Goal: Task Accomplishment & Management: Manage account settings

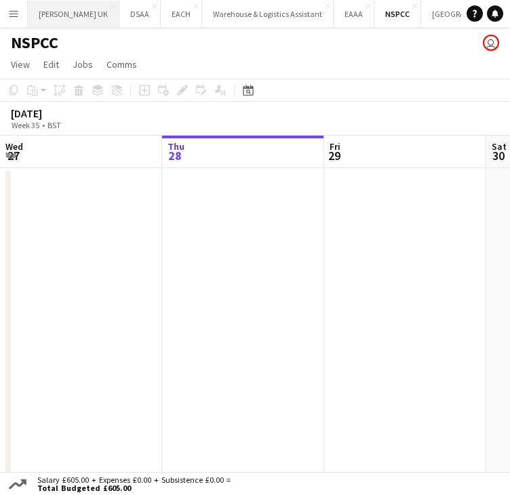
click at [71, 17] on button "[PERSON_NAME] UK Close" at bounding box center [73, 14] width 91 height 26
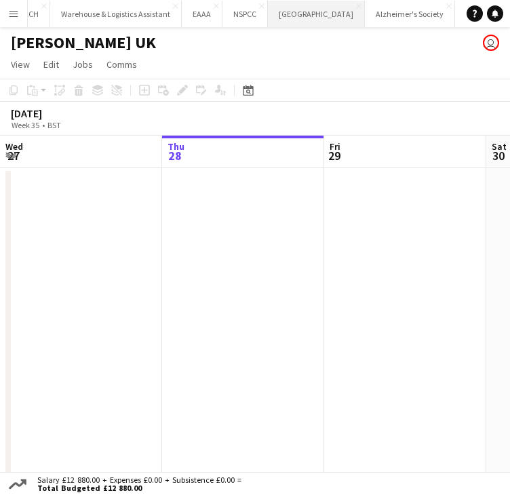
scroll to position [0, 200]
click at [339, 19] on button "Alzheimer's Society Close" at bounding box center [363, 14] width 90 height 26
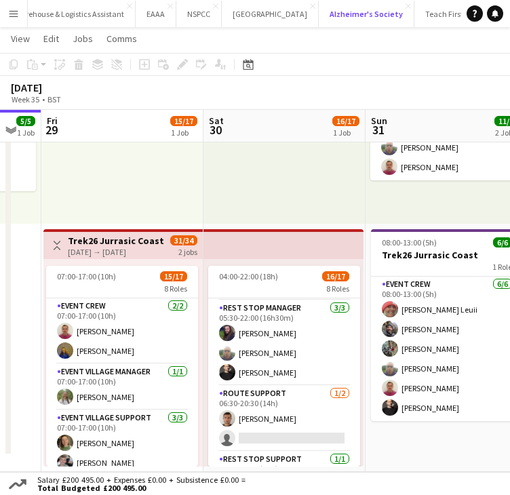
scroll to position [377, 0]
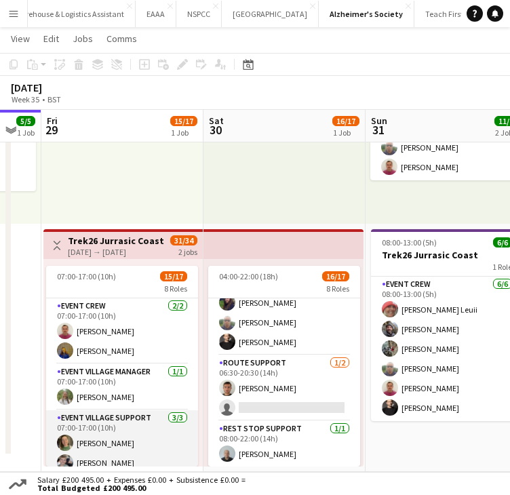
click at [89, 425] on app-card-role "Event Village Support [DATE] 07:00-17:00 (10h) [PERSON_NAME] [PERSON_NAME] [PER…" at bounding box center [122, 452] width 152 height 85
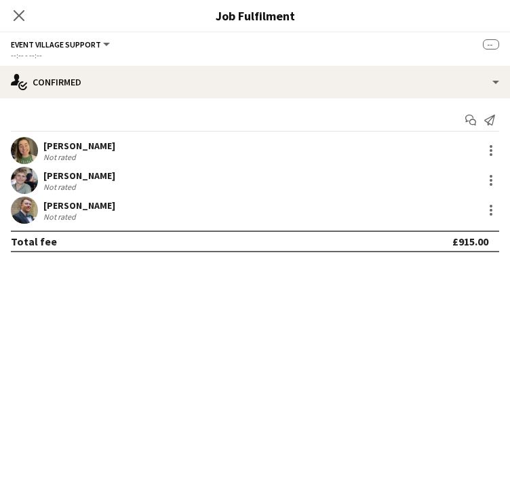
scroll to position [379, 0]
click at [92, 144] on div "[PERSON_NAME]" at bounding box center [79, 146] width 72 height 12
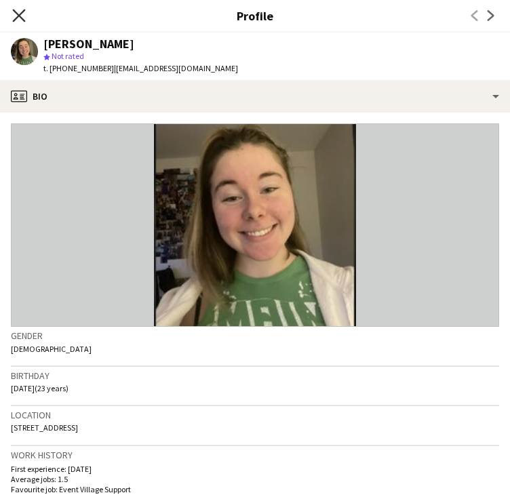
click at [16, 16] on icon "Close pop-in" at bounding box center [18, 15] width 13 height 13
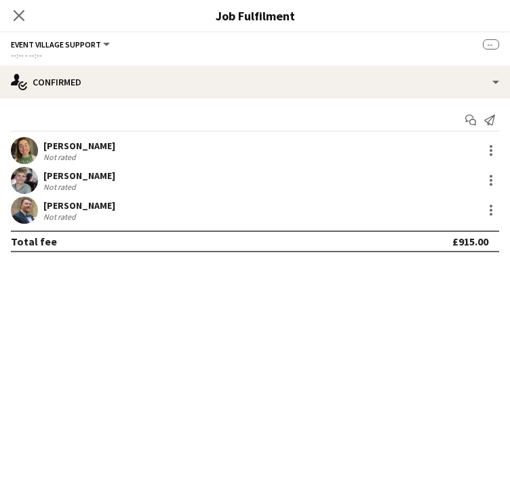
click at [16, 16] on icon "Close pop-in" at bounding box center [19, 15] width 11 height 11
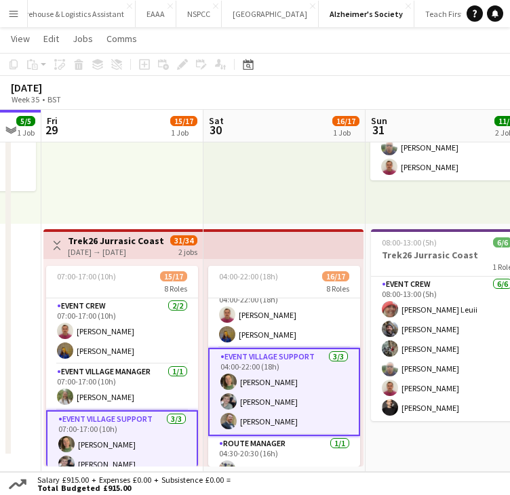
scroll to position [62, 0]
click at [309, 376] on app-card-role "Event Village Support [DATE] 04:00-22:00 (18h) [PERSON_NAME] [PERSON_NAME] [PER…" at bounding box center [284, 392] width 152 height 88
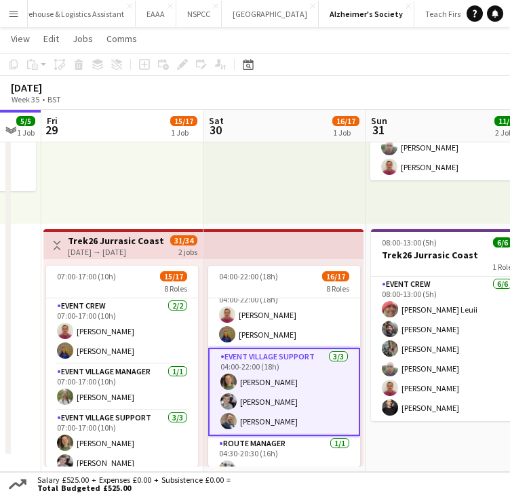
click at [288, 358] on app-card-role "Event Village Support [DATE] 04:00-22:00 (18h) [PERSON_NAME] [PERSON_NAME] [PER…" at bounding box center [284, 392] width 152 height 88
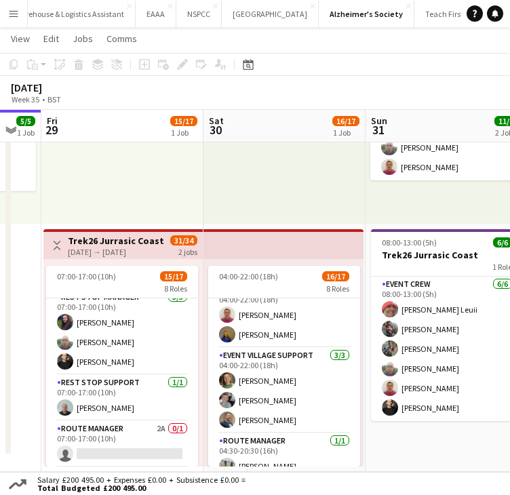
scroll to position [268, 0]
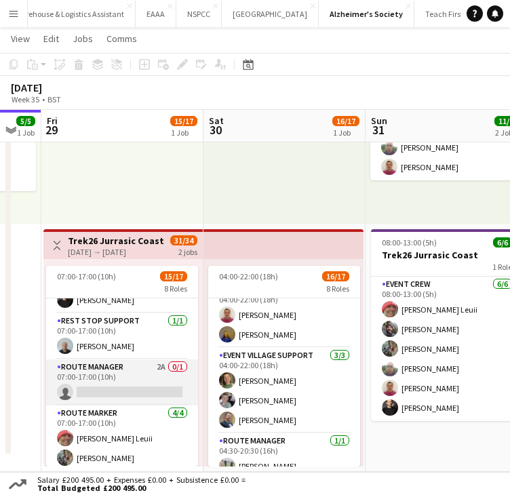
click at [138, 360] on app-card-role "Route Manager 2A 0/1 07:00-17:00 (10h) single-neutral-actions" at bounding box center [122, 382] width 152 height 46
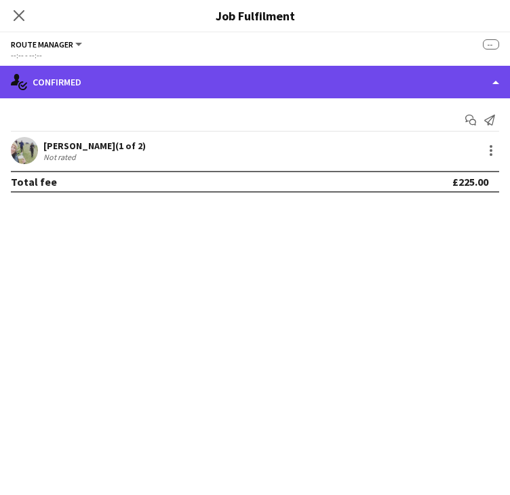
click at [192, 75] on div "single-neutral-actions-check-2 Confirmed" at bounding box center [255, 82] width 510 height 33
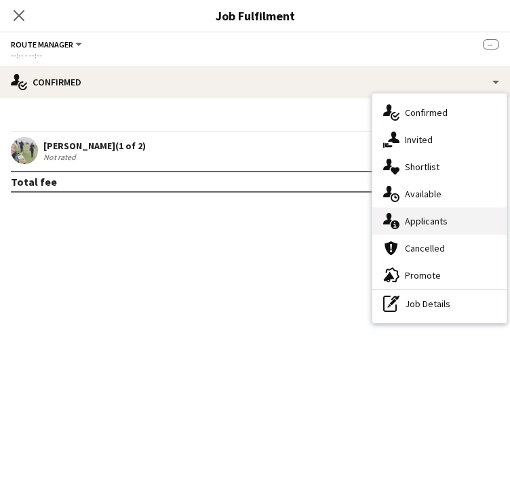
click at [402, 214] on div "single-neutral-actions-information Applicants" at bounding box center [439, 220] width 134 height 27
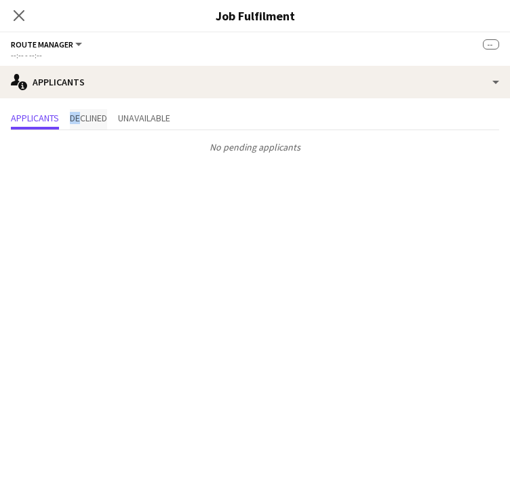
drag, startPoint x: 70, startPoint y: 123, endPoint x: 84, endPoint y: 121, distance: 14.3
click at [84, 121] on div "Applicants Declined Unavailable" at bounding box center [255, 119] width 488 height 21
click at [84, 121] on span "Declined" at bounding box center [88, 117] width 37 height 9
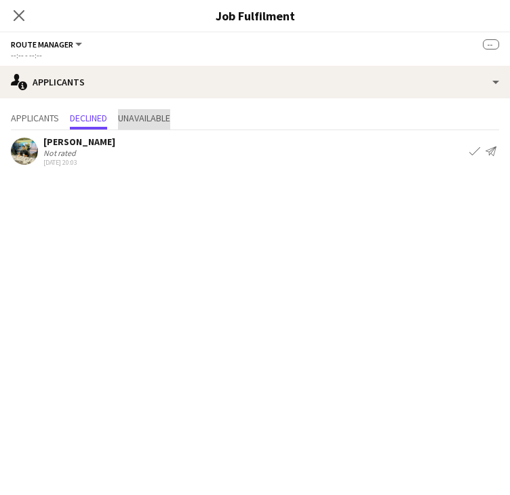
click at [151, 123] on span "Unavailable" at bounding box center [144, 117] width 52 height 9
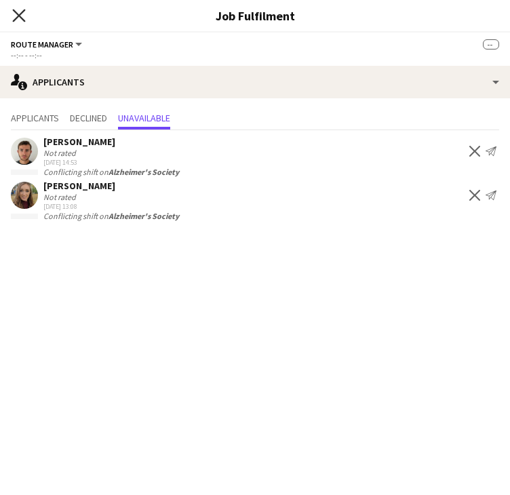
click at [17, 20] on icon "Close pop-in" at bounding box center [18, 15] width 13 height 13
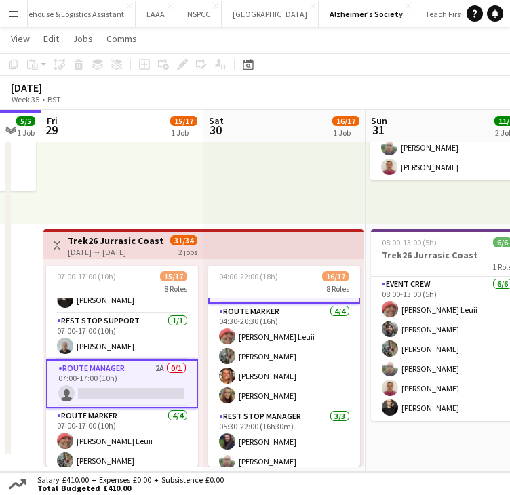
scroll to position [379, 0]
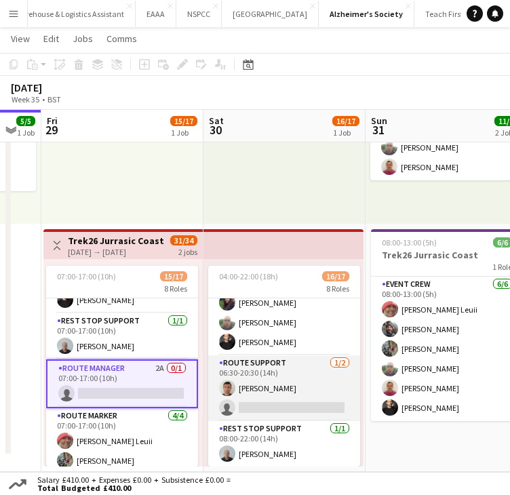
click at [271, 388] on app-card-role "Route Support [DATE] 06:30-20:30 (14h) [PERSON_NAME] single-neutral-actions" at bounding box center [284, 388] width 152 height 66
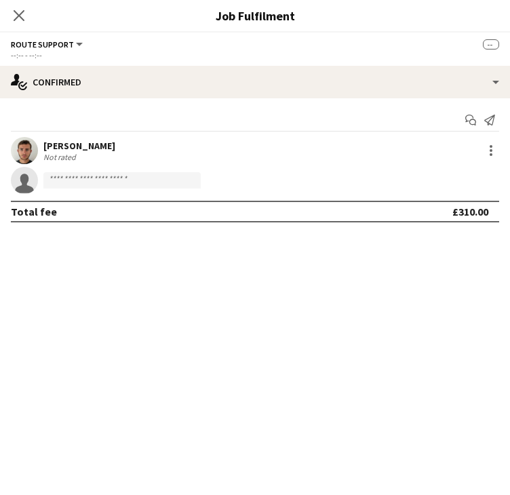
scroll to position [377, 0]
click at [19, 16] on icon at bounding box center [18, 15] width 13 height 13
